Goal: Entertainment & Leisure: Browse casually

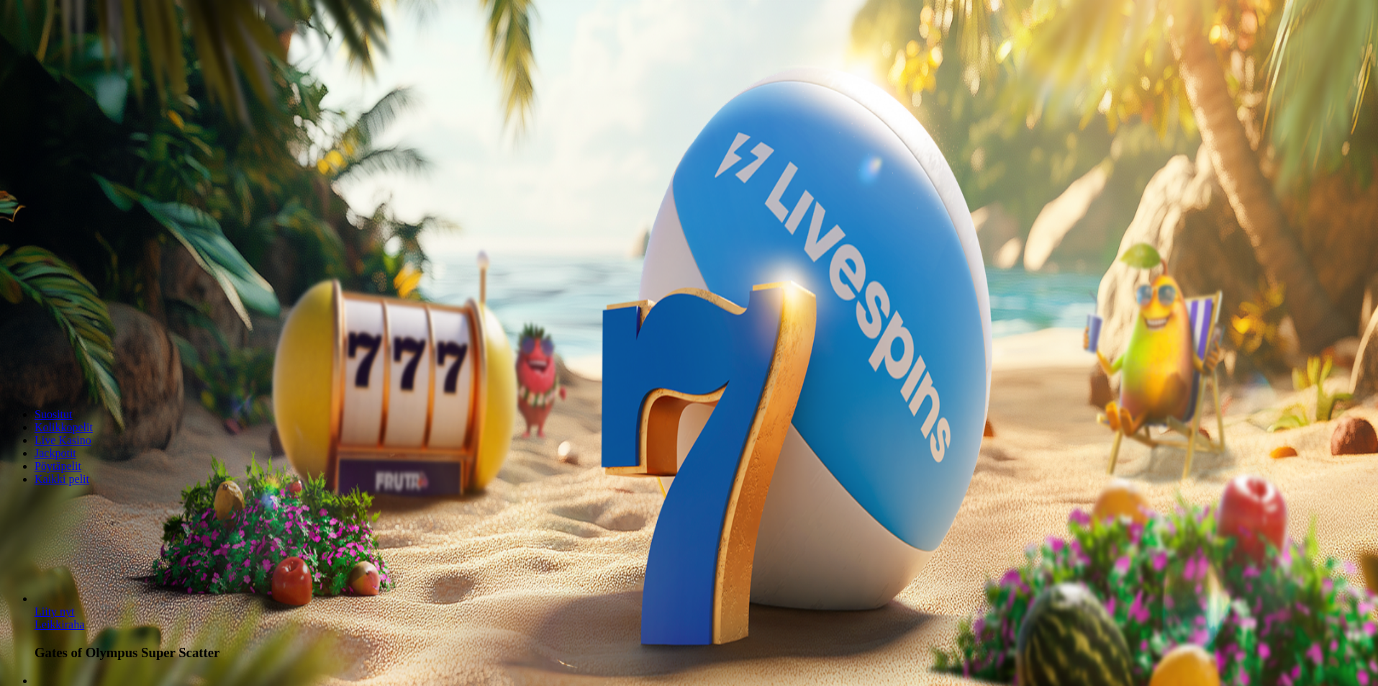
click at [86, 58] on span "Kirjaudu" at bounding box center [99, 52] width 35 height 11
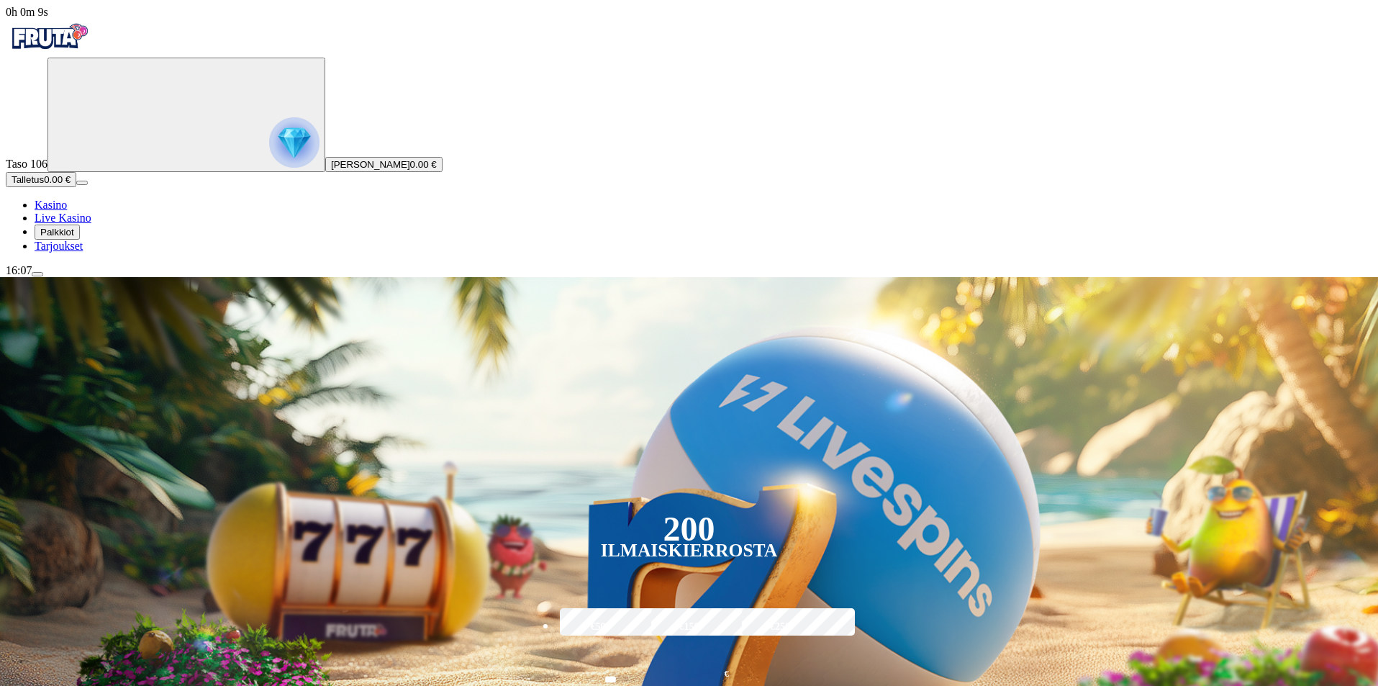
click at [73, 237] on span "Palkkiot" at bounding box center [57, 232] width 34 height 11
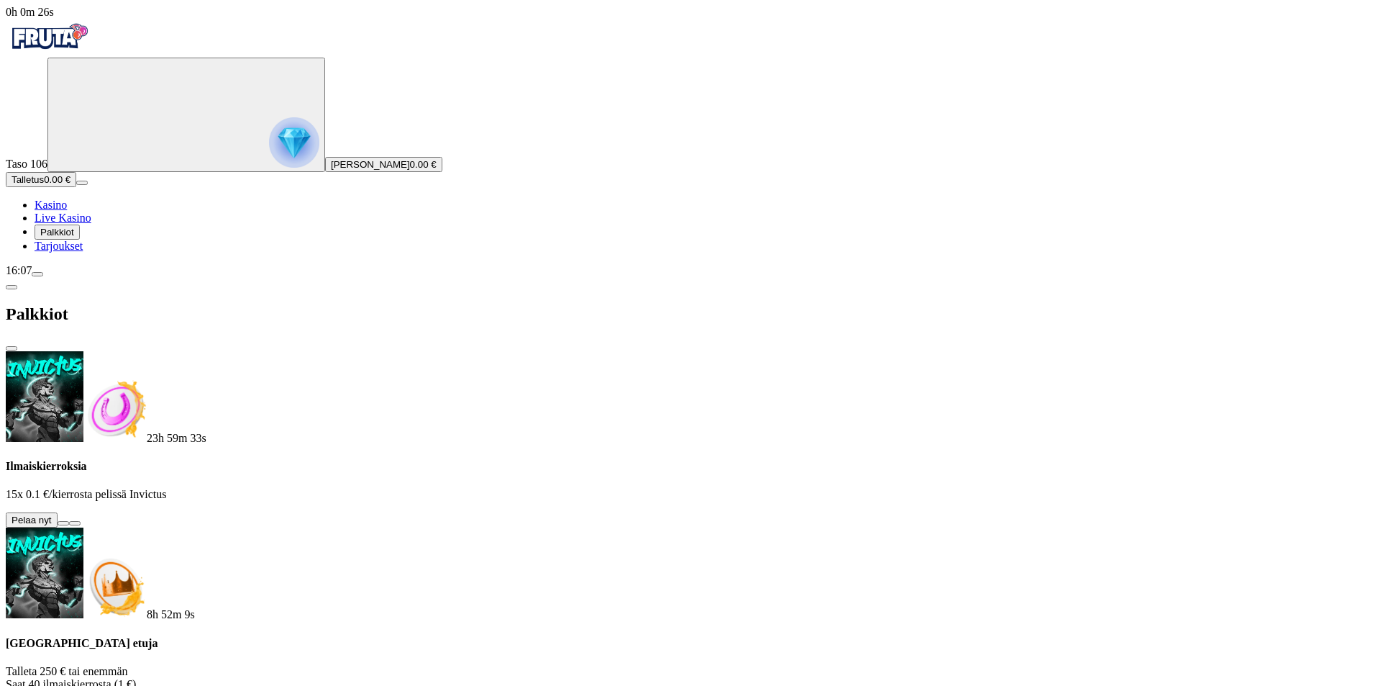
click at [69, 521] on button at bounding box center [64, 523] width 12 height 4
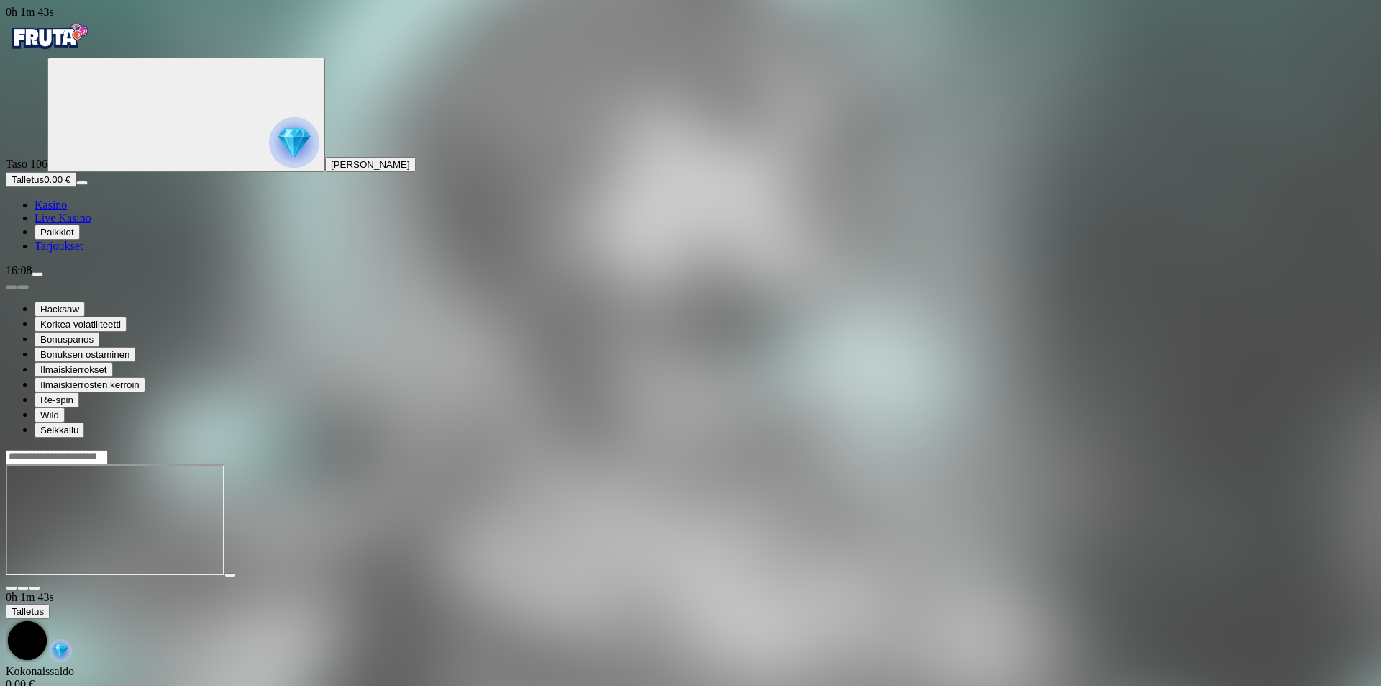
click at [67, 211] on span "Kasino" at bounding box center [51, 205] width 32 height 12
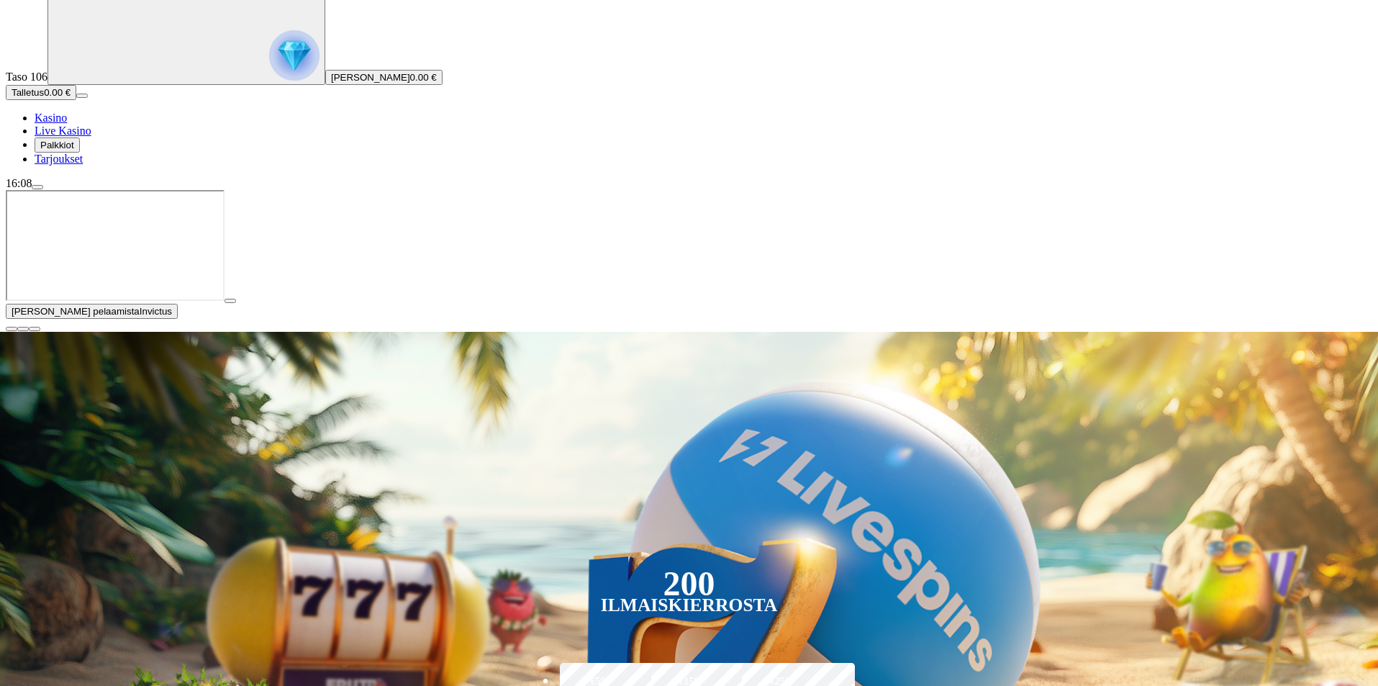
scroll to position [240, 0]
